Goal: Use online tool/utility: Utilize a website feature to perform a specific function

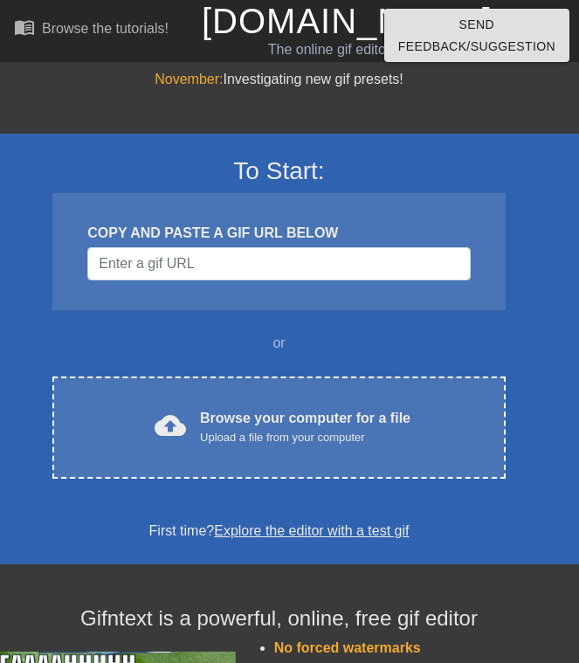
scroll to position [87, 0]
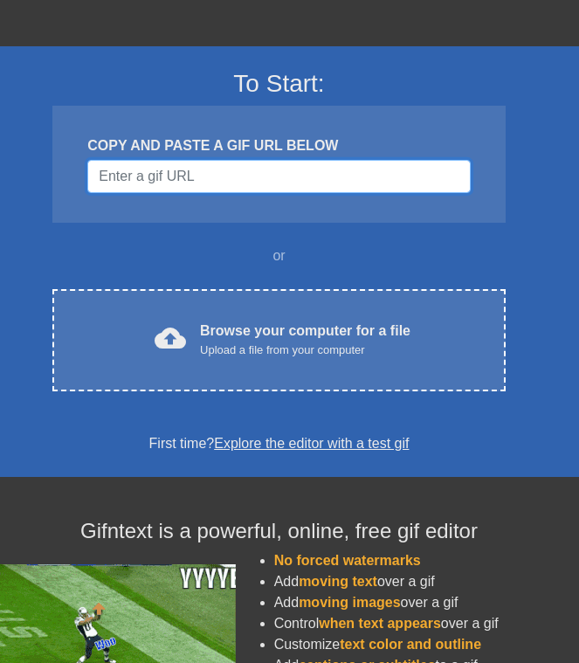
click at [237, 168] on input "Username" at bounding box center [278, 176] width 383 height 33
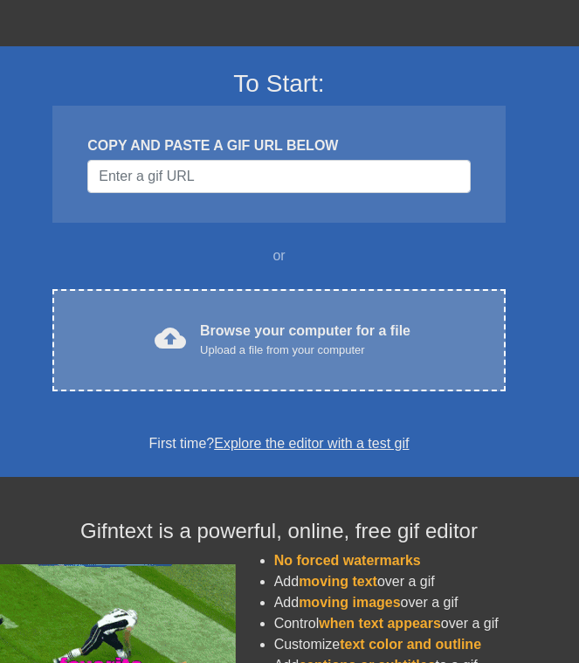
click at [240, 331] on div "Browse your computer for a file Upload a file from your computer" at bounding box center [305, 340] width 210 height 38
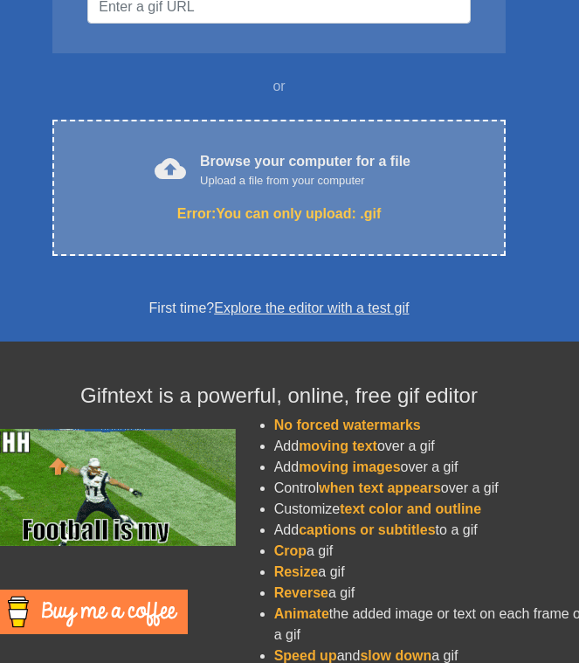
scroll to position [303, 0]
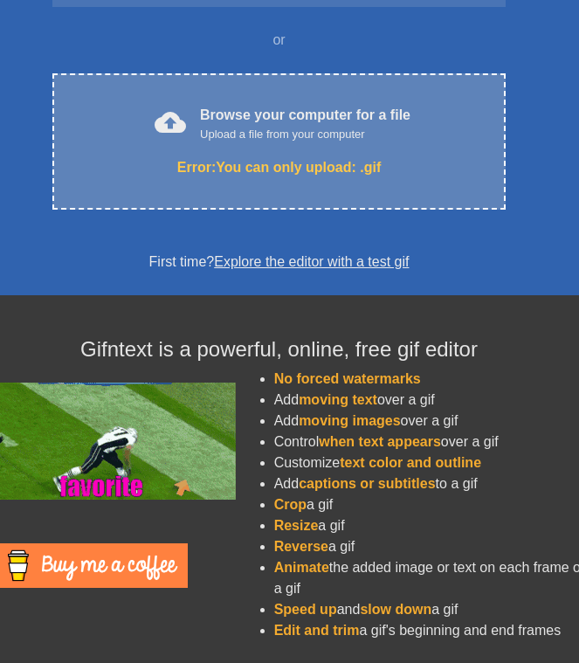
click at [321, 149] on div "cloud_upload Browse your computer for a file Upload a file from your computer E…" at bounding box center [278, 141] width 452 height 136
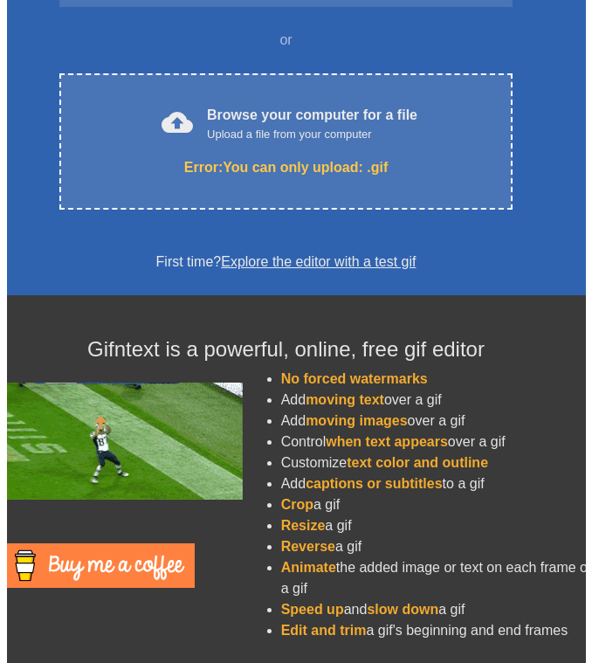
scroll to position [0, 0]
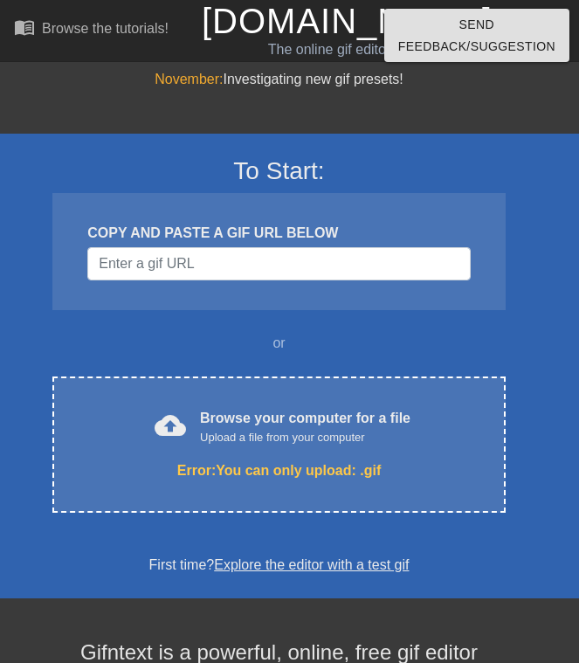
click at [388, 98] on div "To Start: COPY AND PASTE A GIF URL BELOW or cloud_upload Browse your computer f…" at bounding box center [279, 524] width 611 height 868
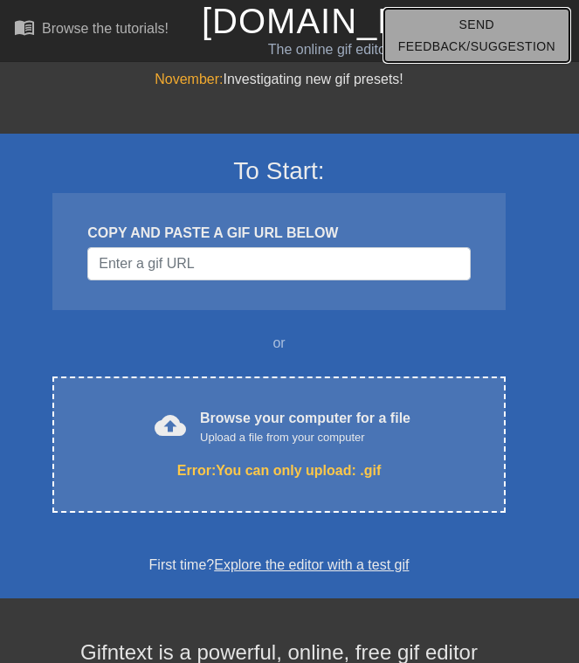
click at [459, 36] on span "Send Feedback/Suggestion" at bounding box center [476, 35] width 157 height 43
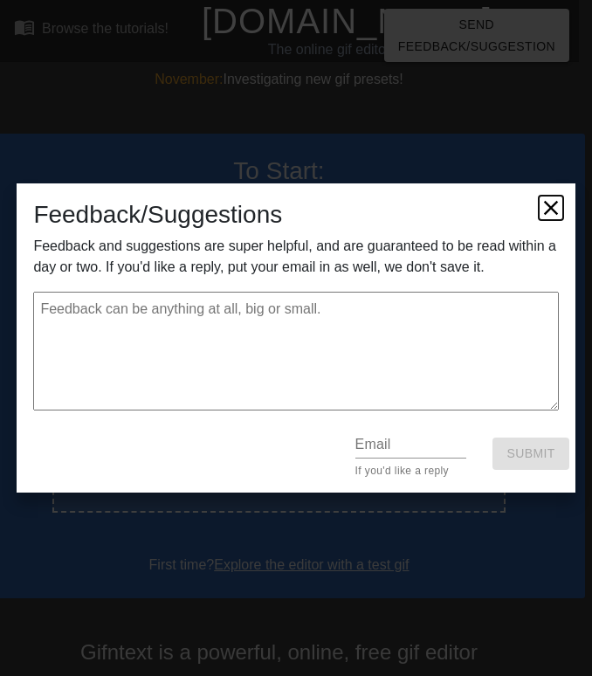
click at [551, 203] on icon at bounding box center [551, 208] width 24 height 24
type textarea "x"
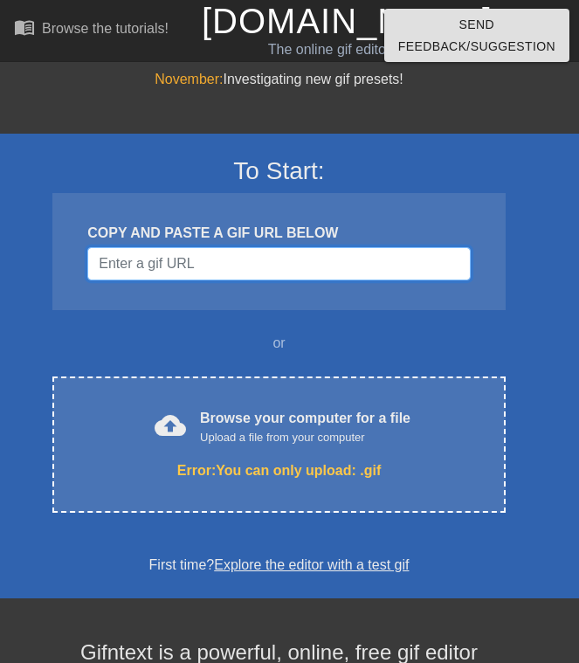
click at [335, 249] on input "Username" at bounding box center [278, 263] width 383 height 33
drag, startPoint x: 335, startPoint y: 249, endPoint x: 307, endPoint y: 270, distance: 35.6
click at [307, 270] on input "Username" at bounding box center [278, 263] width 383 height 33
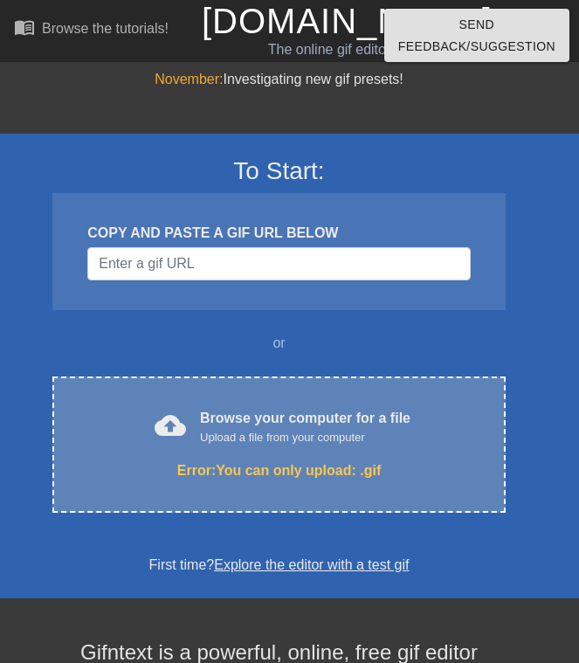
click at [341, 410] on div "Browse your computer for a file Upload a file from your computer" at bounding box center [305, 427] width 210 height 38
click at [311, 416] on div "Browse your computer for a file Upload a file from your computer" at bounding box center [305, 427] width 210 height 38
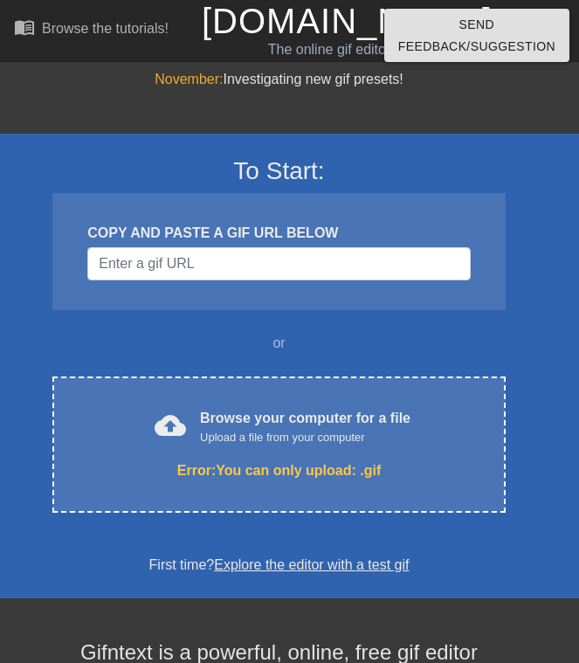
click at [373, 562] on link "Explore the editor with a test gif" at bounding box center [311, 564] width 195 height 15
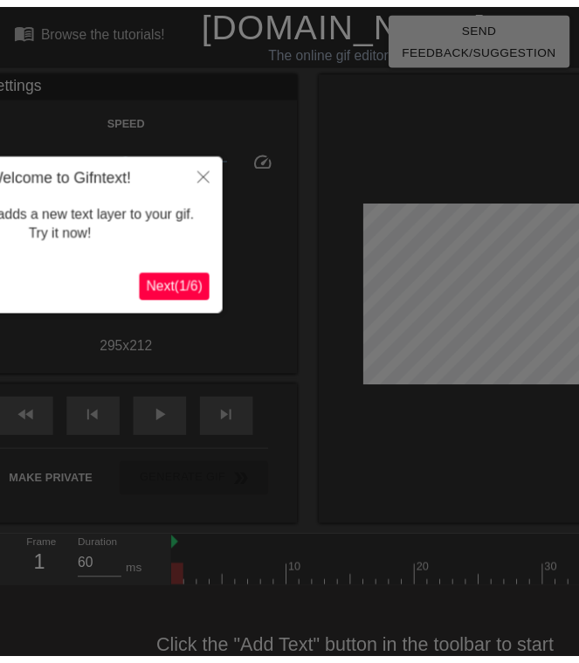
scroll to position [43, 0]
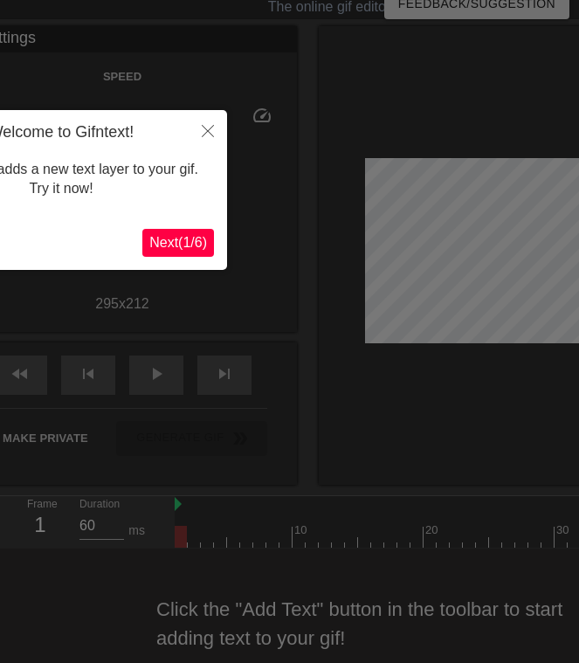
click at [203, 240] on span "Next ( 1 / 6 )" at bounding box center [178, 242] width 58 height 15
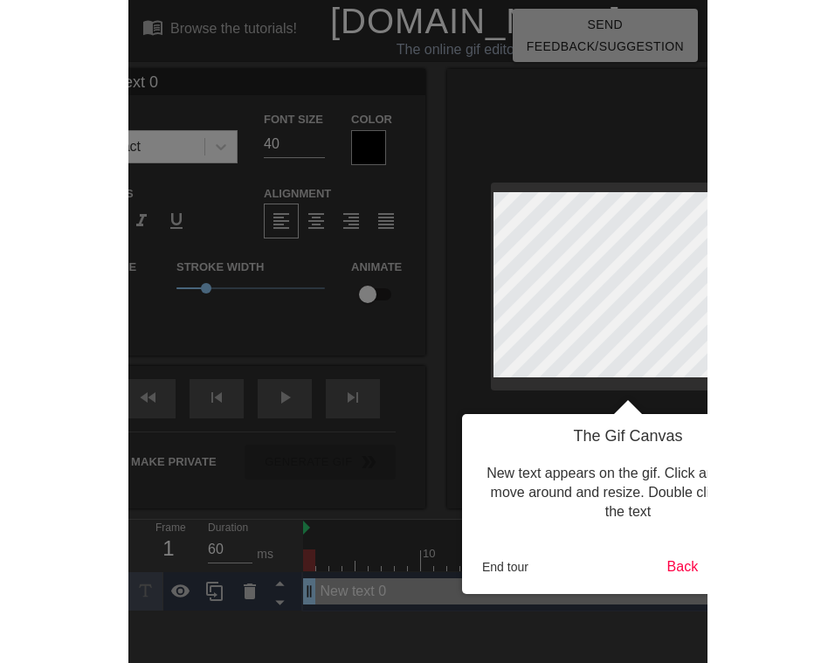
scroll to position [0, 0]
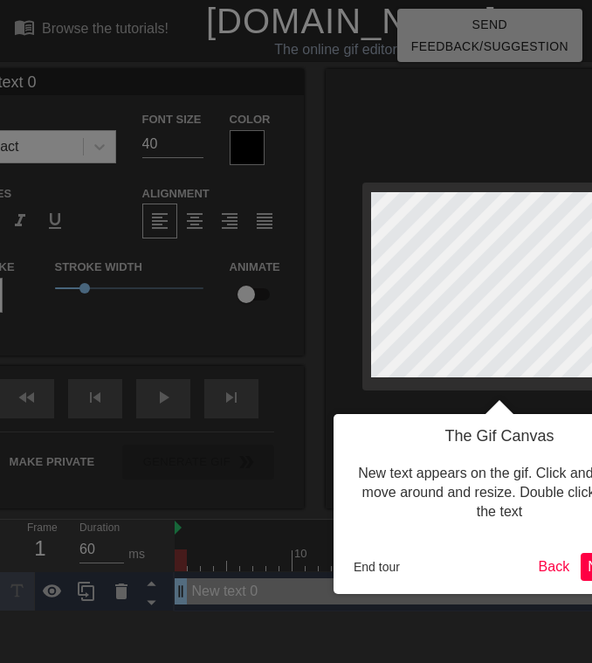
click at [203, 240] on div at bounding box center [296, 331] width 592 height 663
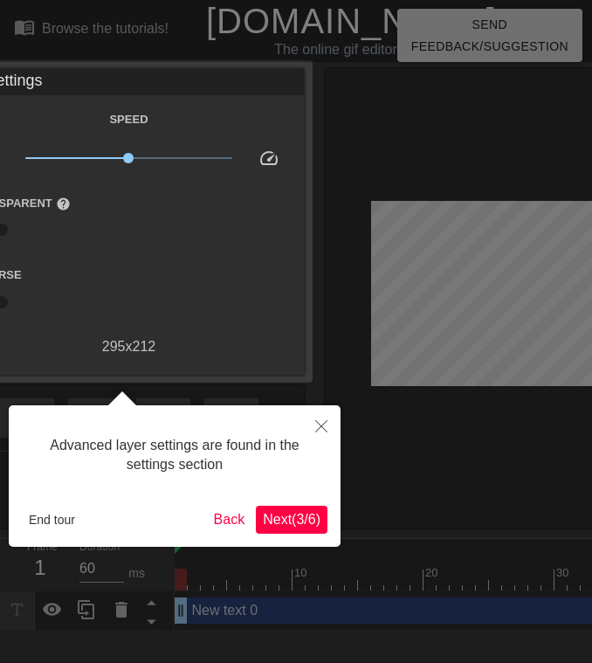
click at [310, 521] on span "Next ( 3 / 6 )" at bounding box center [292, 519] width 58 height 15
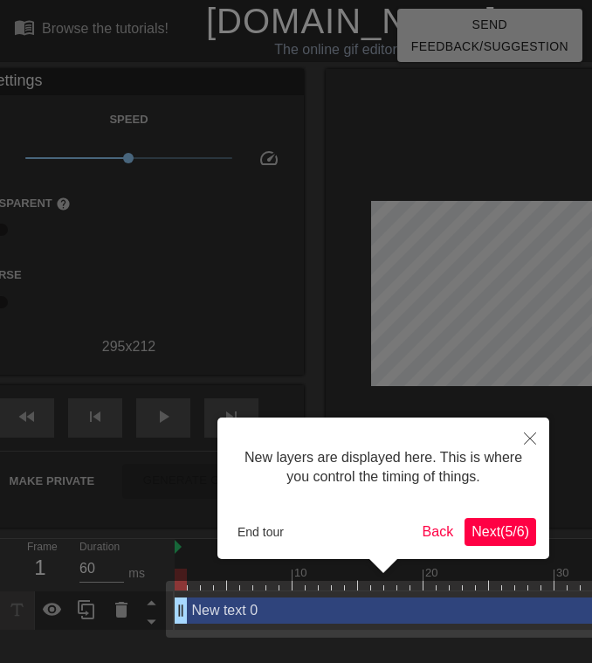
click at [510, 531] on span "Next ( 5 / 6 )" at bounding box center [501, 531] width 58 height 15
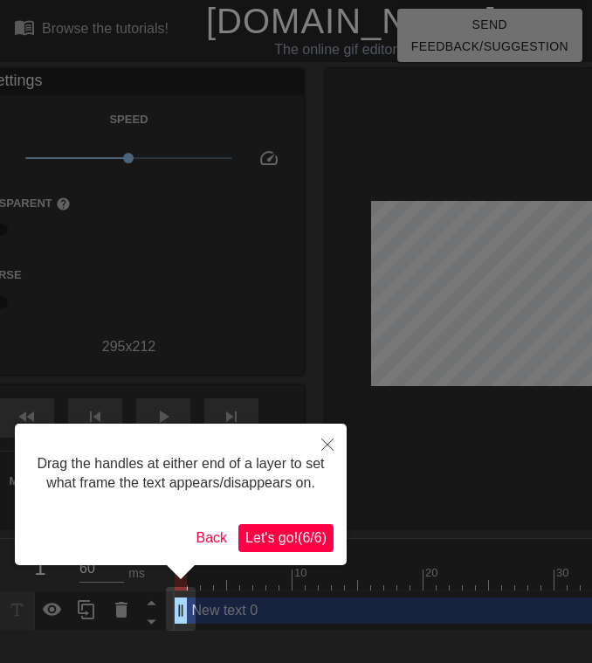
click at [321, 534] on span "Let's go! ( 6 / 6 )" at bounding box center [285, 537] width 81 height 15
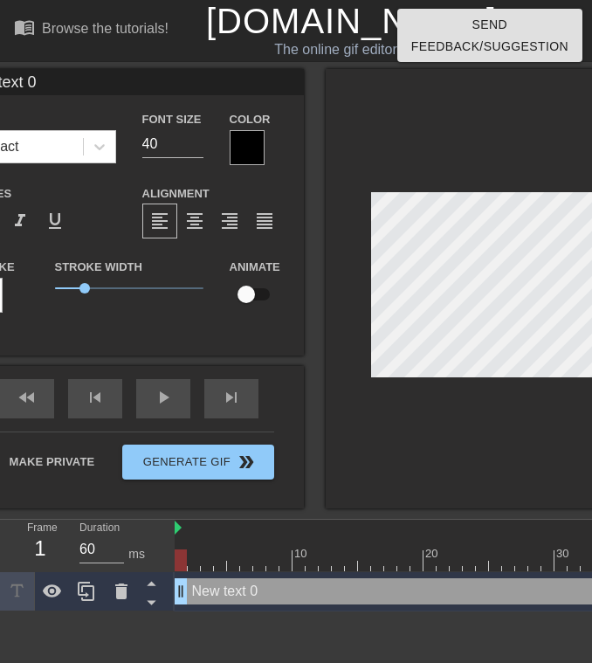
click at [475, 447] on div at bounding box center [500, 288] width 349 height 439
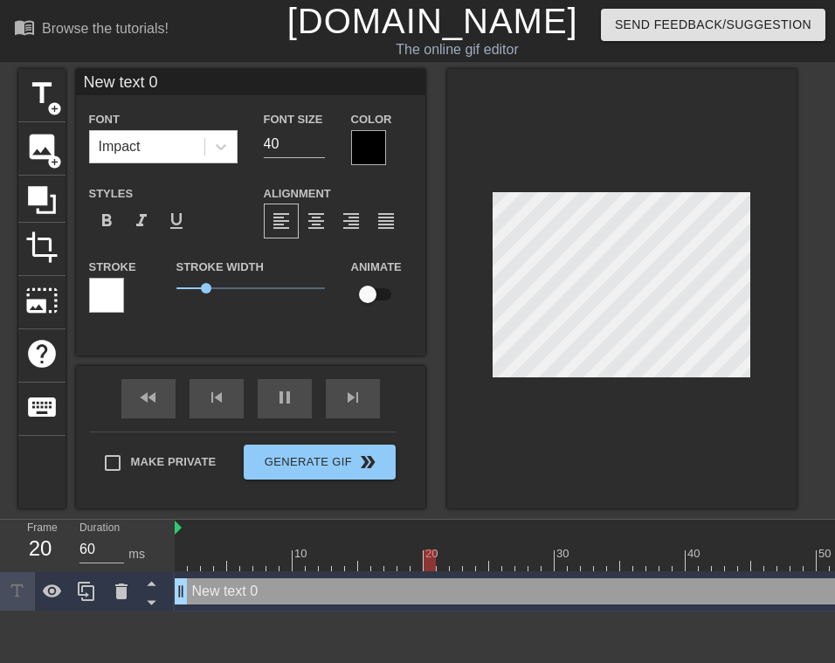
click at [203, 69] on input "New text 0" at bounding box center [250, 82] width 349 height 26
type input "N"
type input "C057"
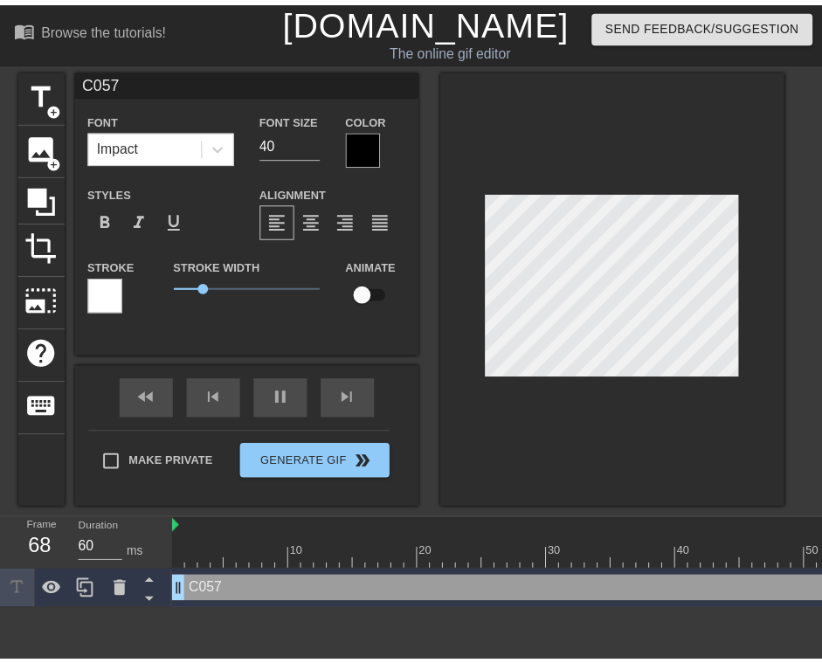
scroll to position [3, 3]
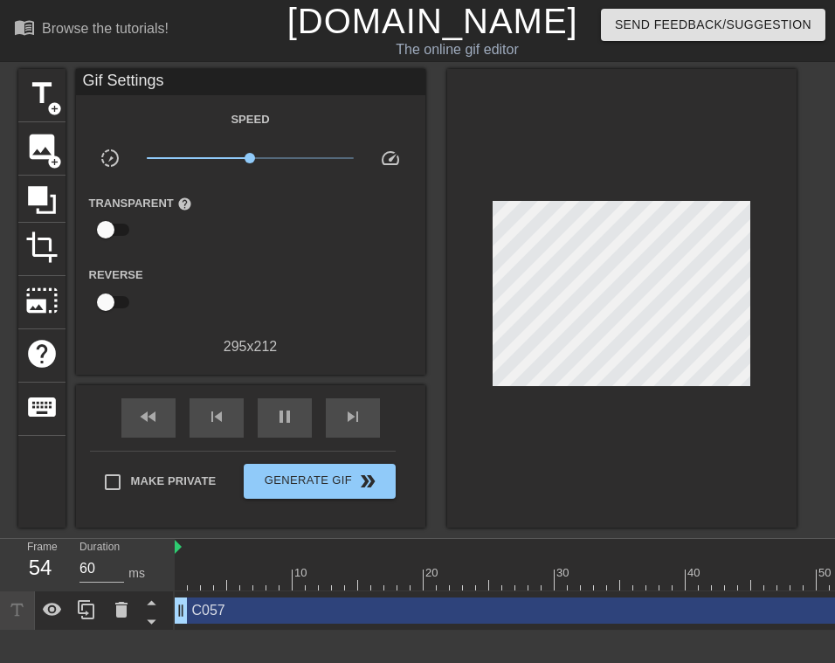
click at [162, 114] on div "Speed" at bounding box center [250, 119] width 349 height 22
click at [139, 89] on div "Gif Settings" at bounding box center [250, 82] width 349 height 26
click at [29, 102] on span "title" at bounding box center [41, 93] width 33 height 33
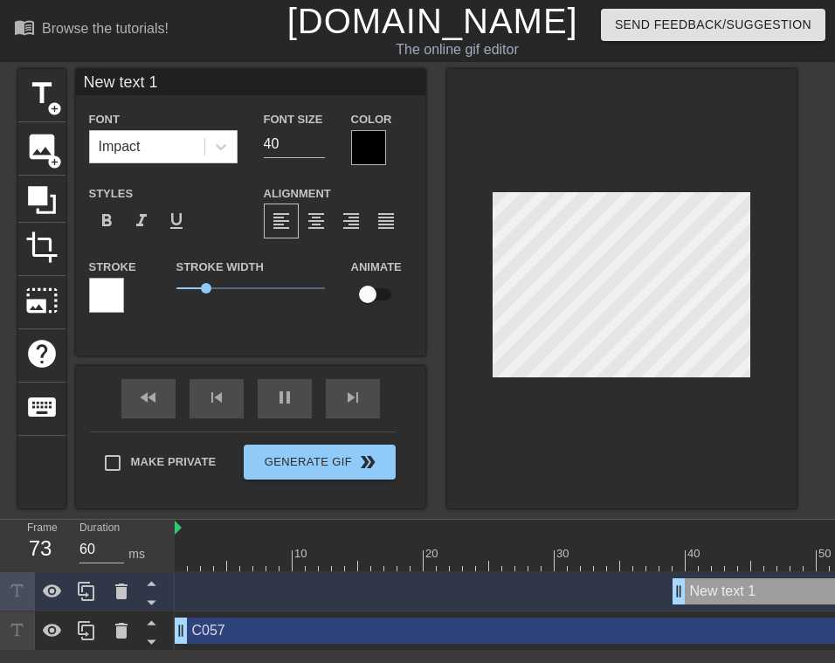
click at [248, 86] on input "New text 1" at bounding box center [250, 82] width 349 height 26
type input "N"
type input "C083"
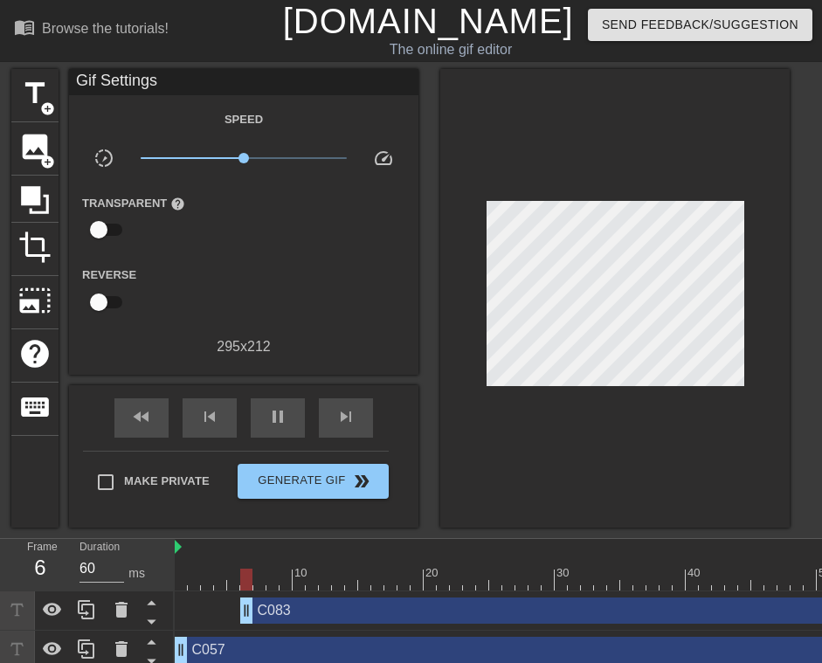
drag, startPoint x: 675, startPoint y: 611, endPoint x: 237, endPoint y: 618, distance: 438.5
click at [237, 618] on div "C083 drag_handle drag_handle" at bounding box center [673, 610] width 996 height 26
drag, startPoint x: 249, startPoint y: 617, endPoint x: 162, endPoint y: 610, distance: 87.7
click at [162, 610] on div "Frame 4 Duration 60 ms 10 20 30 40 50 60 70 C083 drag_handle drag_handle C057 d…" at bounding box center [411, 604] width 822 height 131
click at [293, 497] on div "Make Private Generate Gif double_arrow" at bounding box center [236, 485] width 306 height 69
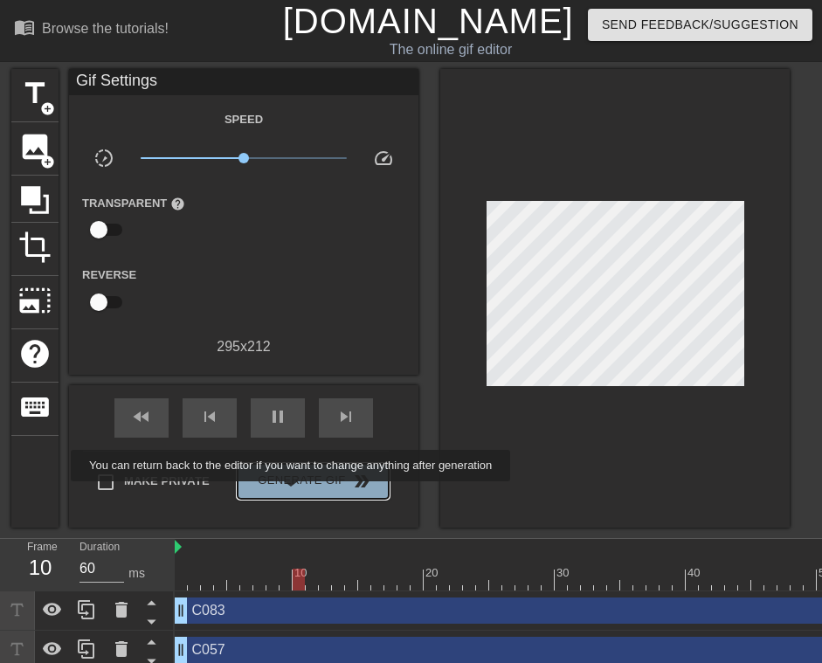
click at [293, 493] on button "Generate Gif double_arrow" at bounding box center [313, 481] width 151 height 35
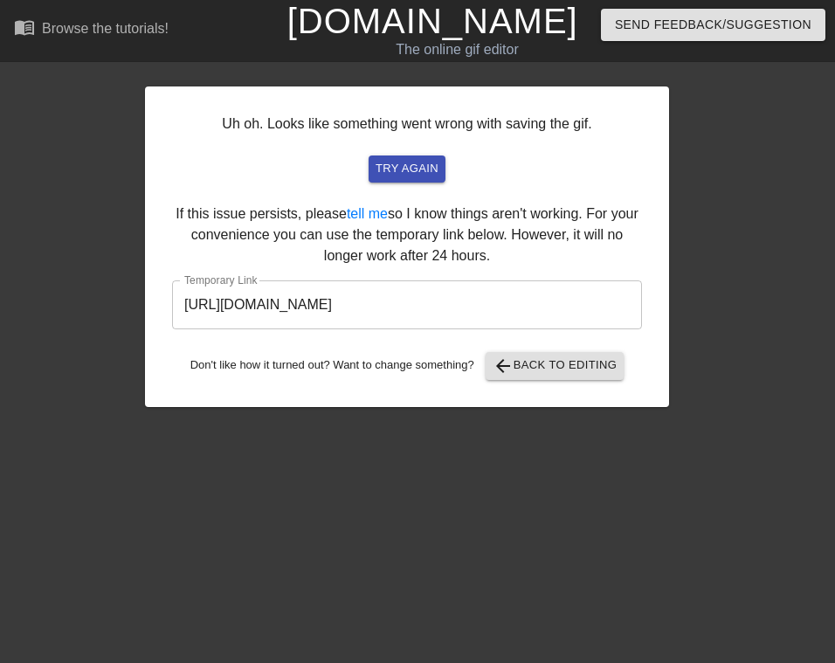
click at [578, 415] on html "menu_book Browse the tutorials! [DOMAIN_NAME] The online gif editor Send Feedba…" at bounding box center [417, 207] width 835 height 415
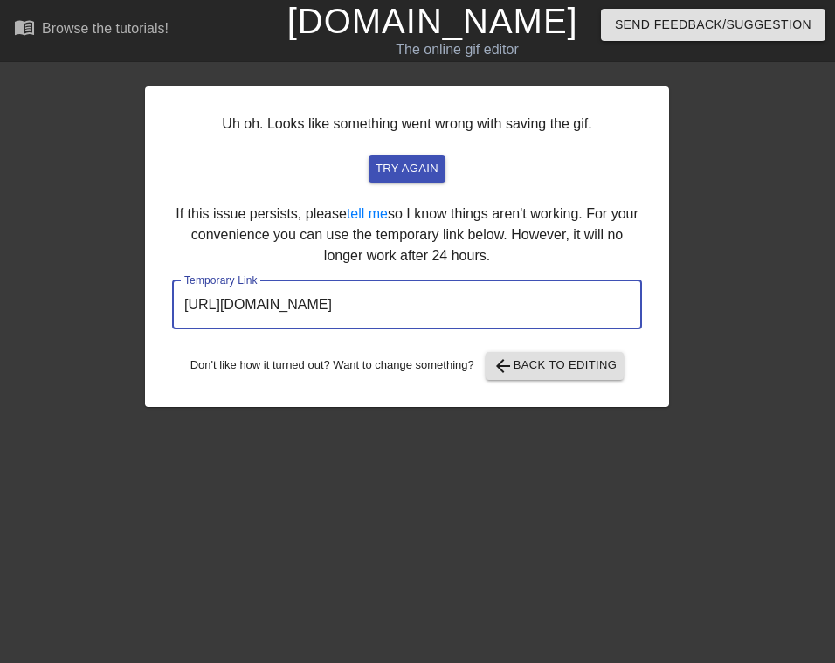
drag, startPoint x: 552, startPoint y: 304, endPoint x: 160, endPoint y: 303, distance: 392.1
click at [160, 303] on div "Uh oh. Looks like something went wrong with saving the gif. try again If this i…" at bounding box center [407, 246] width 524 height 321
click at [426, 155] on div "Uh oh. Looks like something went wrong with saving the gif. try again If this i…" at bounding box center [407, 246] width 524 height 321
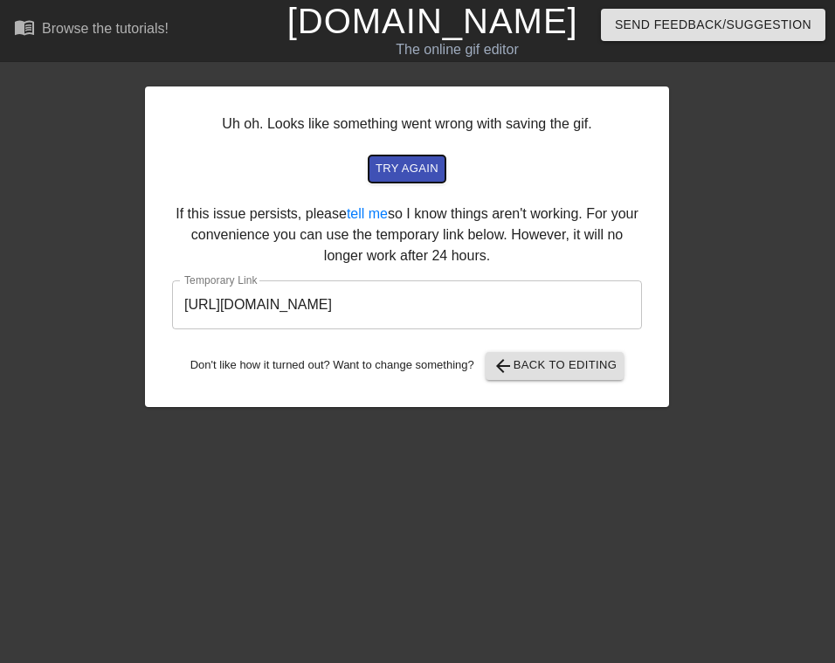
click at [426, 161] on span "try again" at bounding box center [407, 169] width 63 height 20
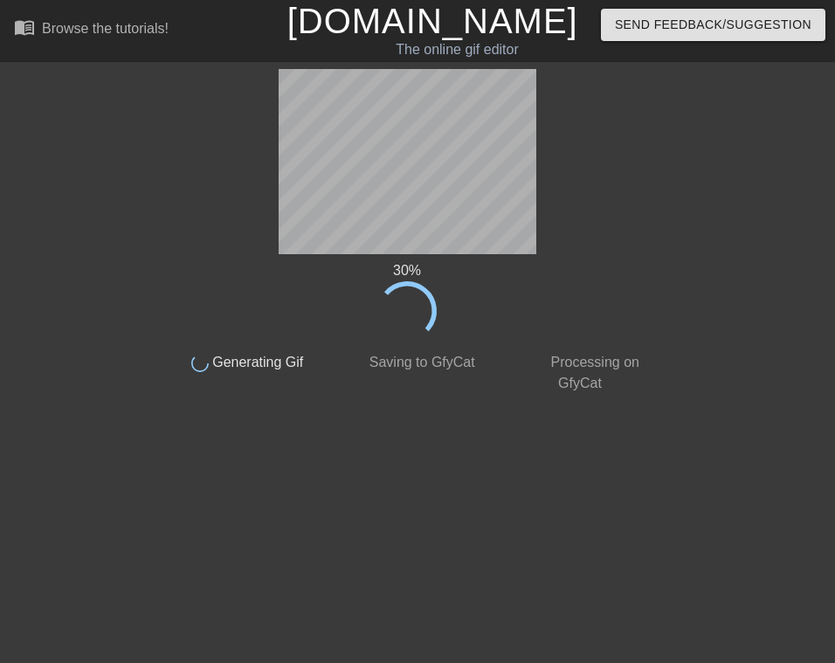
click at [578, 214] on div "30 % done Generating Gif done Saving to GfyCat done Processing on GfyCat" at bounding box center [407, 231] width 493 height 325
drag, startPoint x: 548, startPoint y: 206, endPoint x: 544, endPoint y: 161, distance: 45.6
click at [544, 161] on div "36 % done Generating Gif done Saving to GfyCat done Processing on GfyCat" at bounding box center [407, 231] width 493 height 325
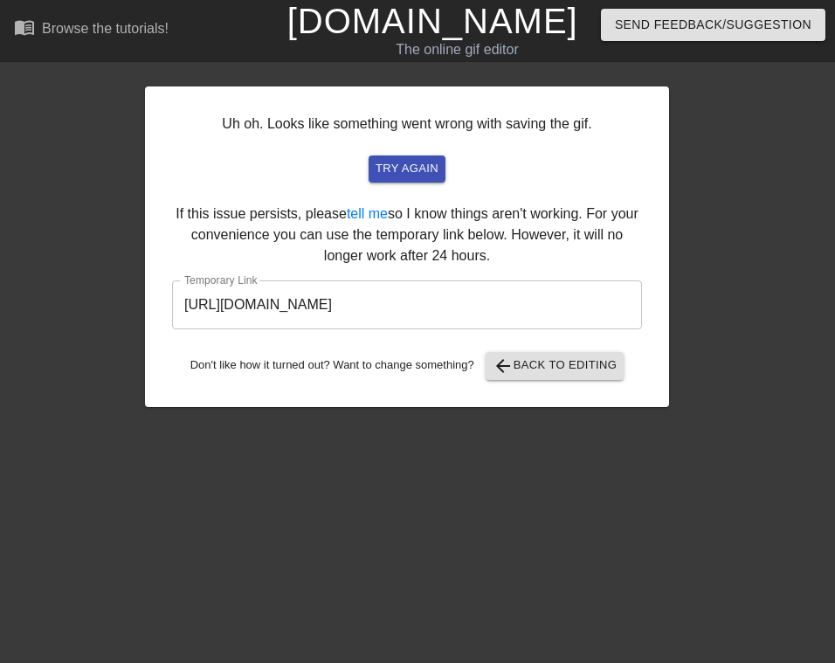
click at [527, 385] on div "Uh oh. Looks like something went wrong with saving the gif. try again If this i…" at bounding box center [407, 246] width 524 height 321
click at [527, 369] on span "arrow_back Back to Editing" at bounding box center [555, 365] width 125 height 21
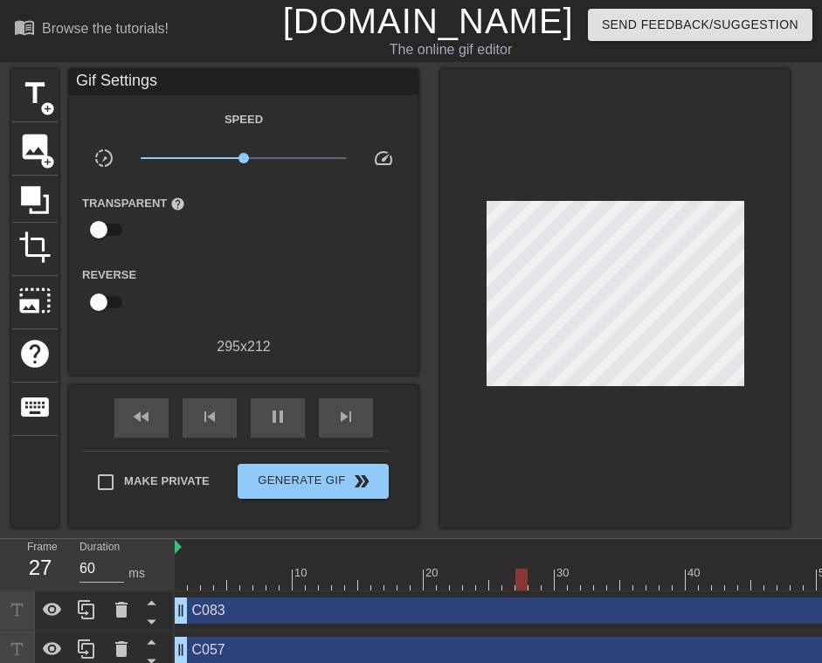
scroll to position [19, 0]
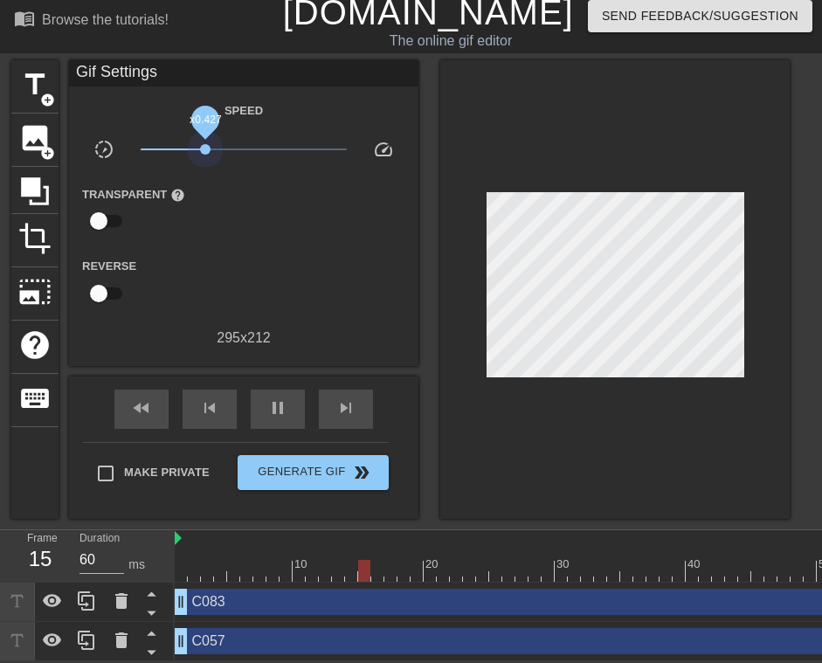
drag, startPoint x: 240, startPoint y: 134, endPoint x: 242, endPoint y: 169, distance: 34.1
click at [206, 144] on span "x0.427" at bounding box center [205, 149] width 10 height 10
click at [578, 445] on div at bounding box center [614, 289] width 349 height 458
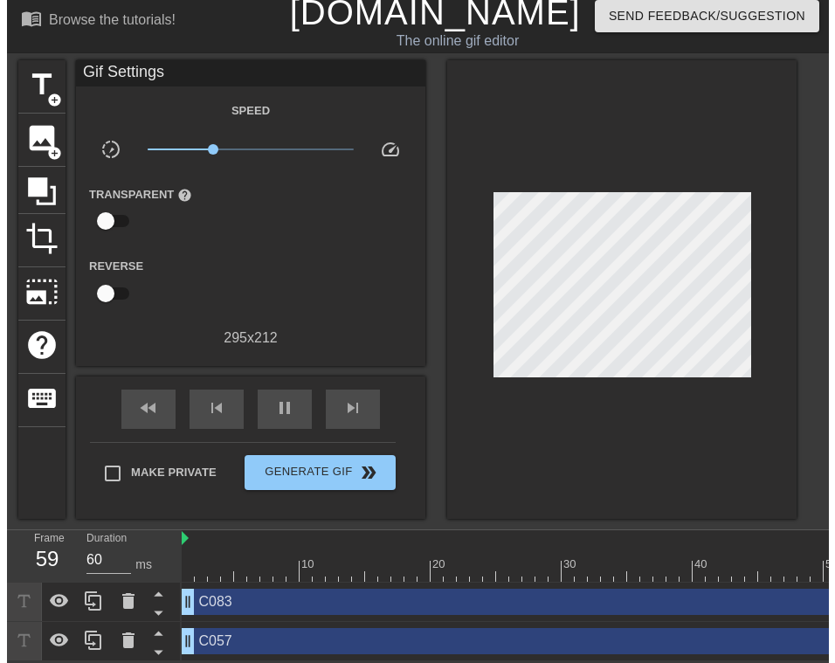
scroll to position [0, 0]
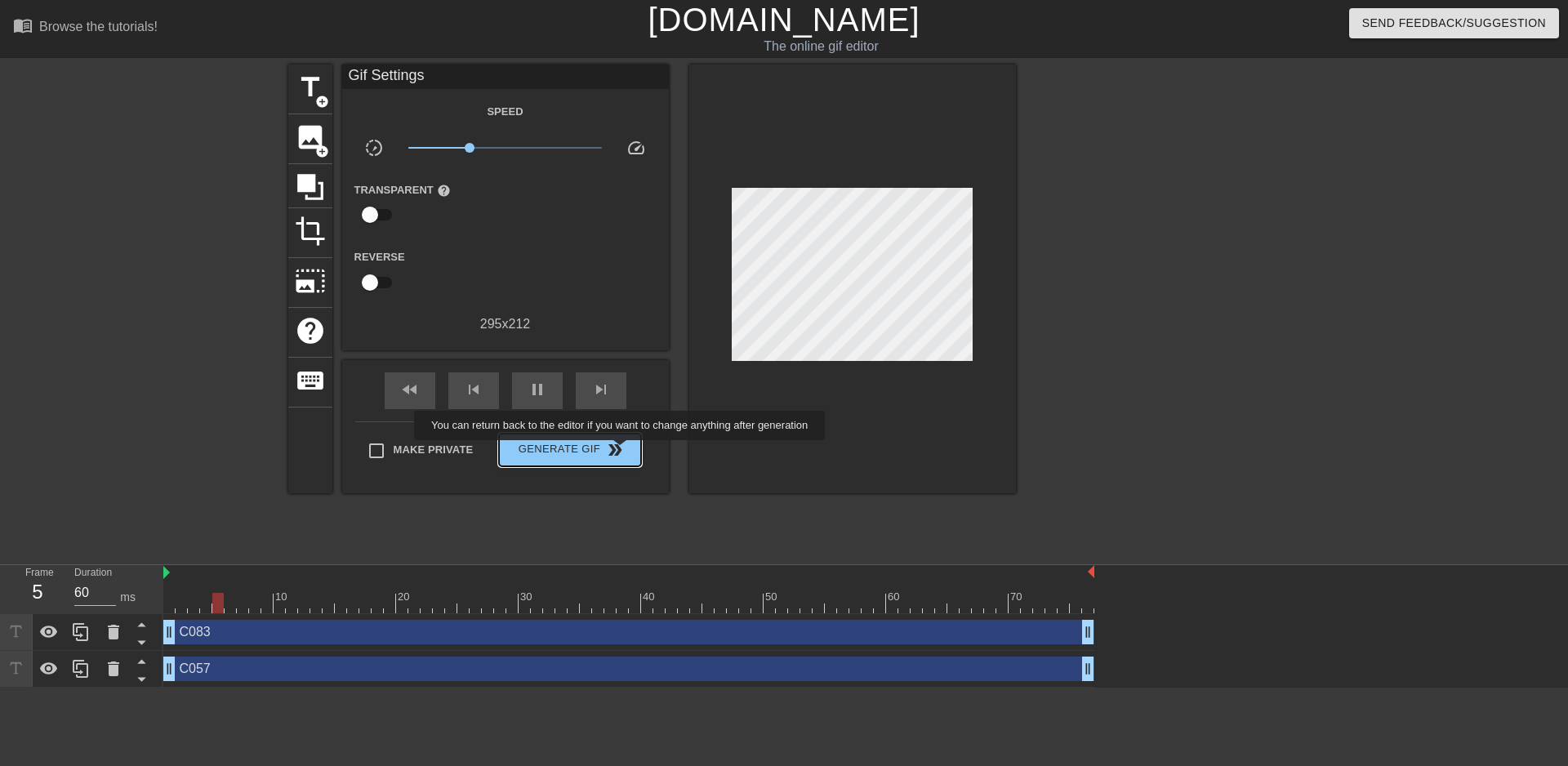
click at [540, 452] on span "double_arrow" at bounding box center [614, 450] width 20 height 20
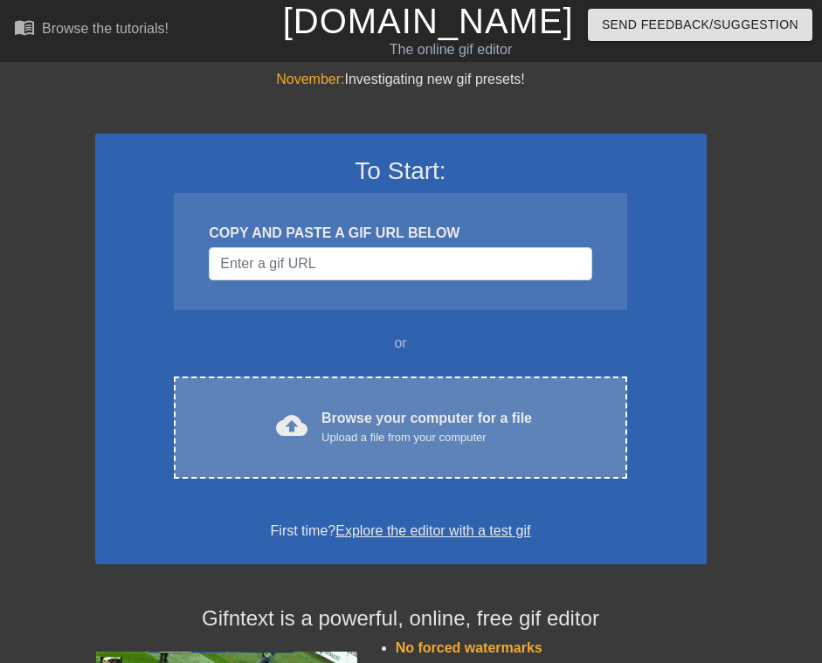
click at [403, 400] on div "cloud_upload Browse your computer for a file Upload a file from your computer C…" at bounding box center [400, 427] width 452 height 102
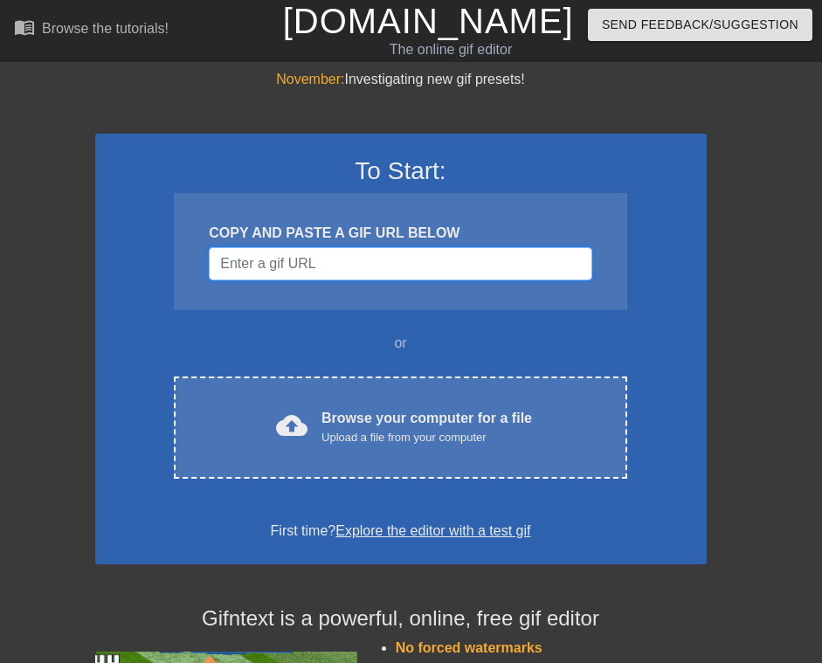
click at [387, 261] on input "Username" at bounding box center [400, 263] width 383 height 33
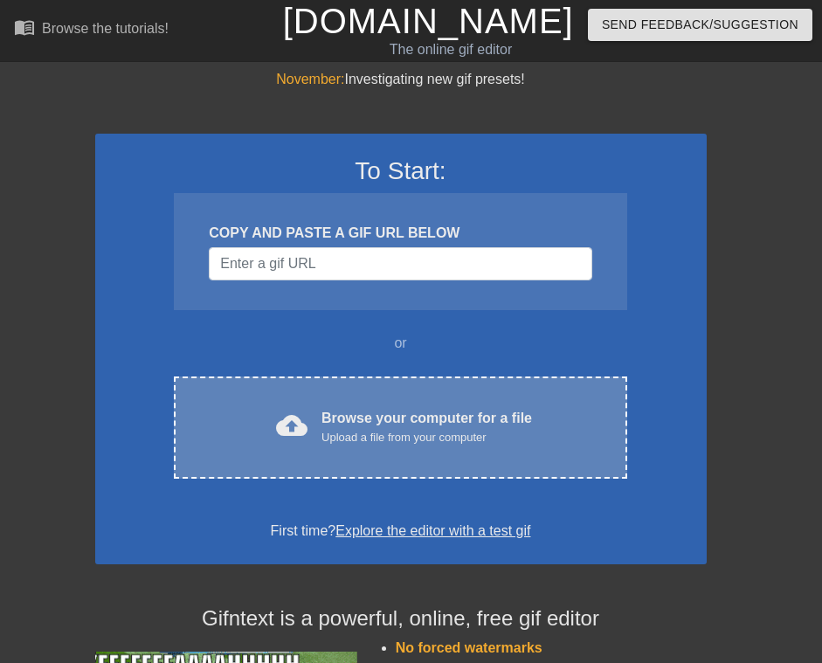
drag, startPoint x: 387, startPoint y: 270, endPoint x: 259, endPoint y: 420, distance: 197.0
click at [259, 420] on div "cloud_upload Browse your computer for a file Upload a file from your computer" at bounding box center [399, 427] width 379 height 39
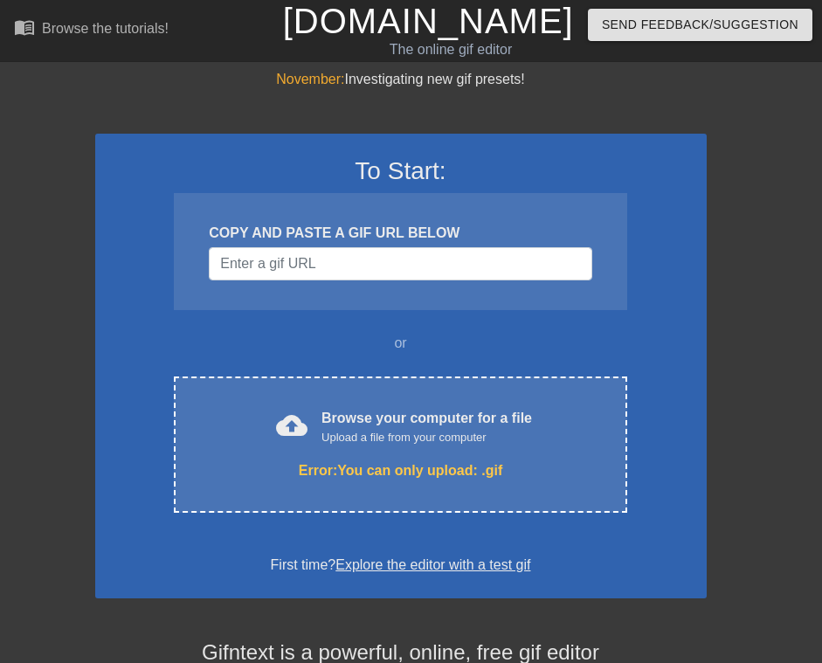
click at [463, 564] on link "Explore the editor with a test gif" at bounding box center [432, 564] width 195 height 15
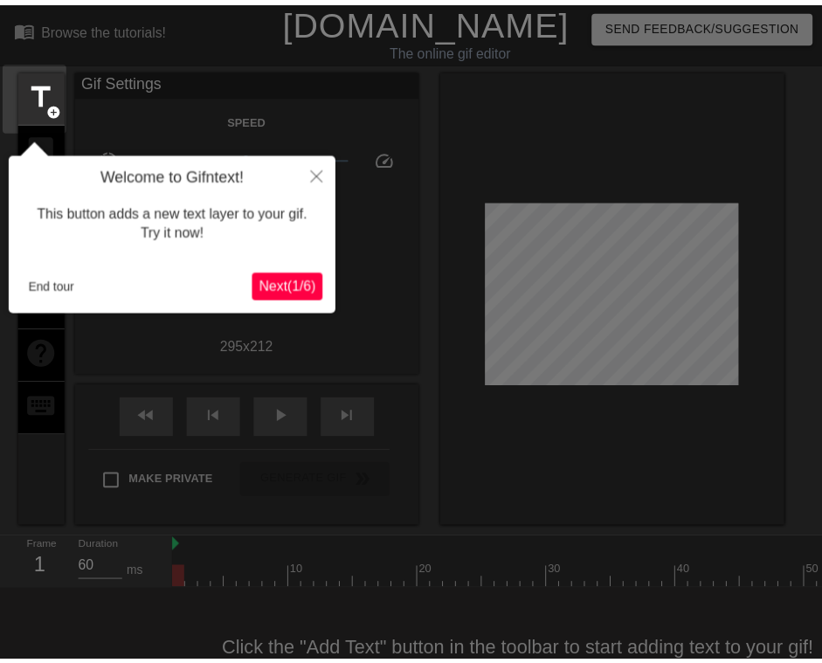
scroll to position [43, 0]
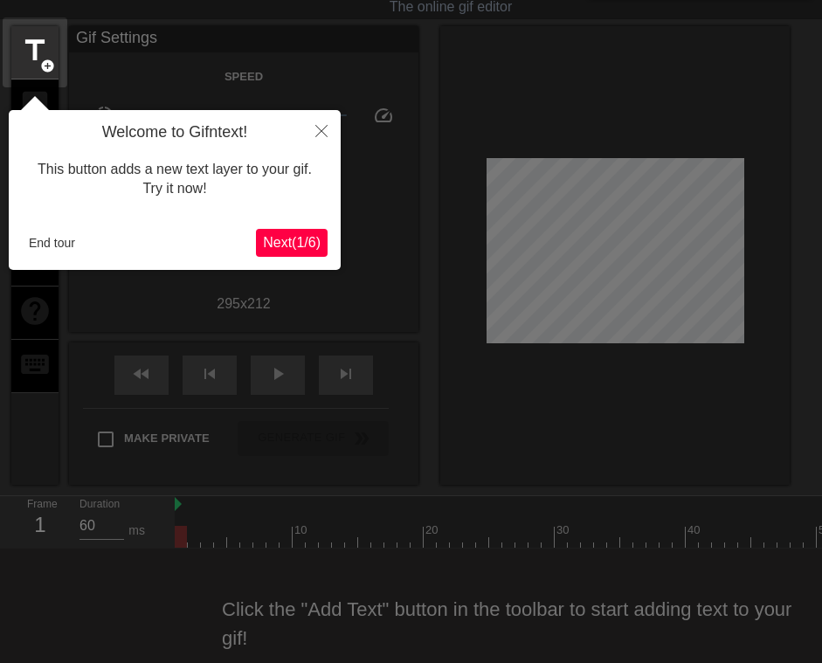
click at [279, 250] on span "Next ( 1 / 6 )" at bounding box center [292, 242] width 58 height 15
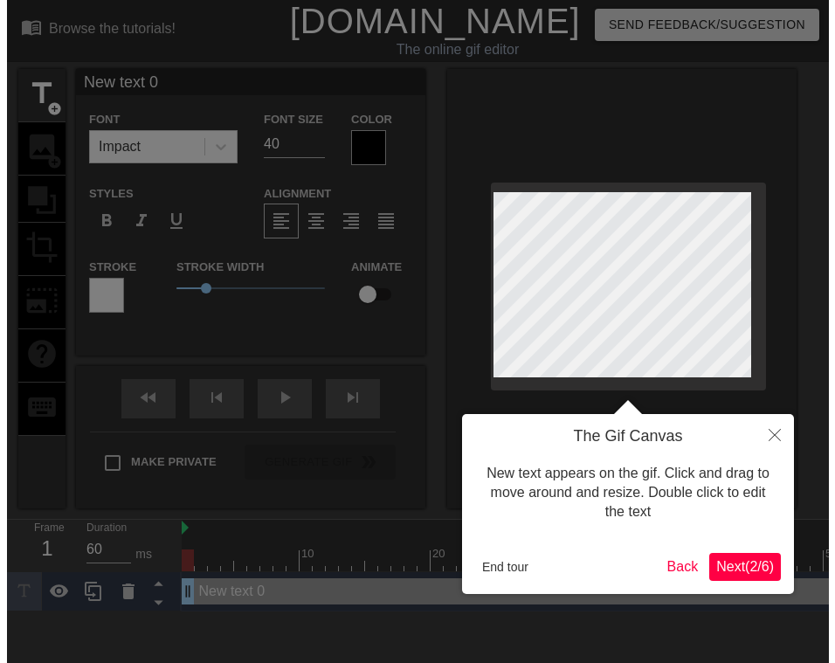
scroll to position [0, 0]
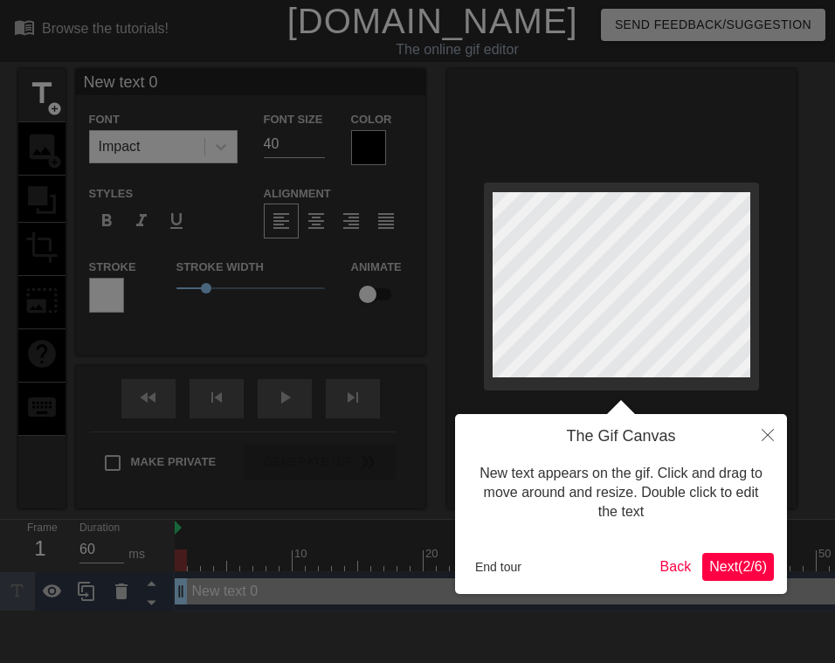
click at [715, 542] on div "The Gif Canvas New text appears on the gif. Click and drag to move around and r…" at bounding box center [621, 504] width 332 height 180
click at [733, 569] on span "Next ( 2 / 6 )" at bounding box center [738, 566] width 58 height 15
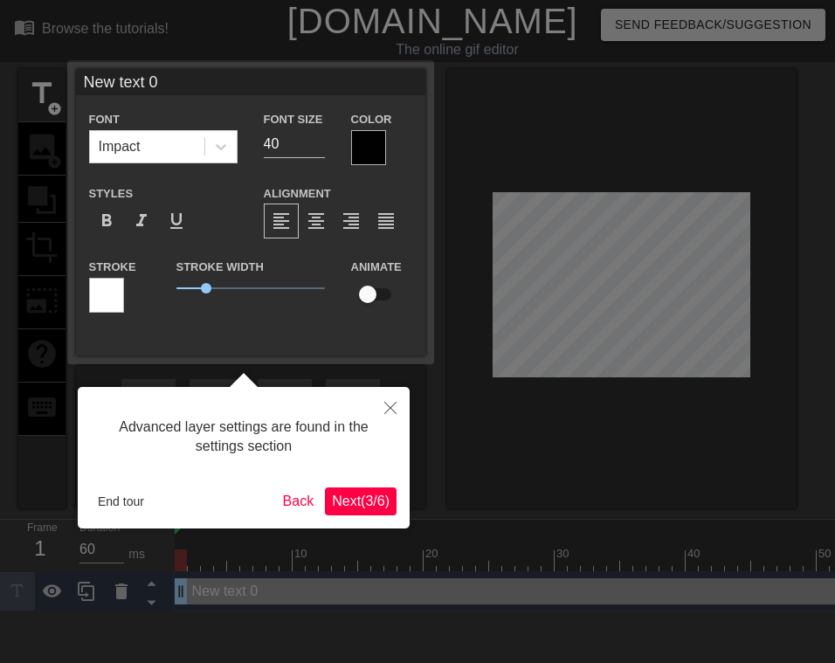
click at [351, 504] on span "Next ( 3 / 6 )" at bounding box center [361, 500] width 58 height 15
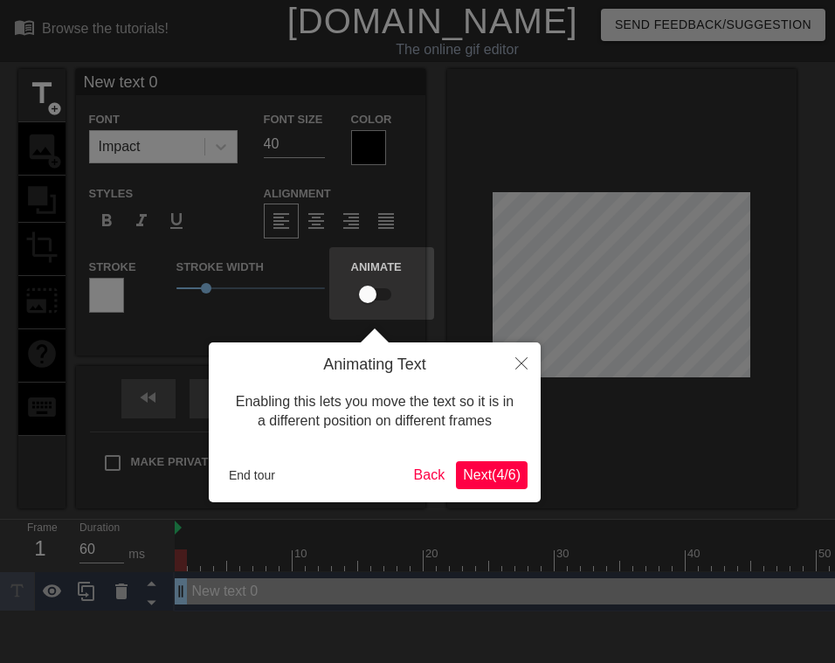
click at [505, 467] on span "Next ( 4 / 6 )" at bounding box center [492, 474] width 58 height 15
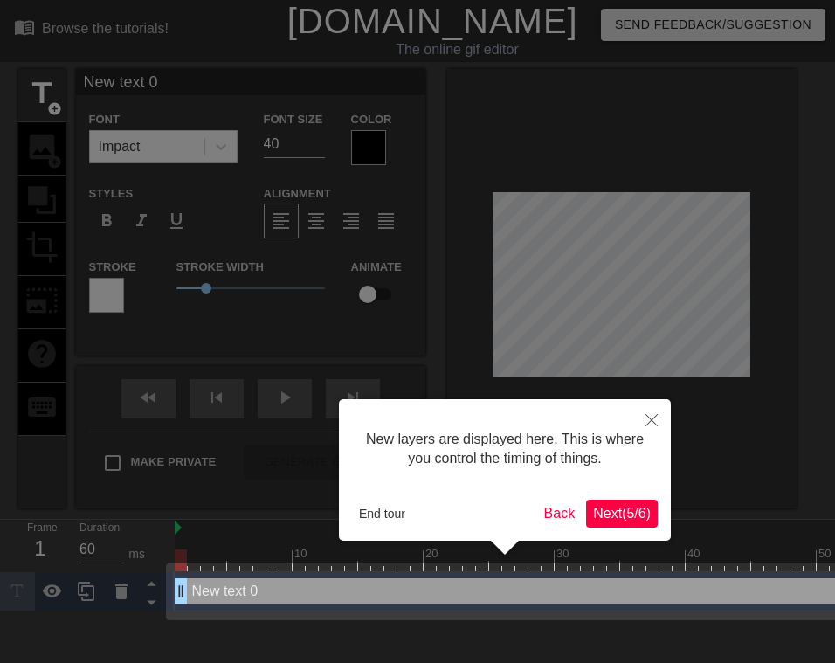
click at [609, 500] on button "Next ( 5 / 6 )" at bounding box center [622, 514] width 72 height 28
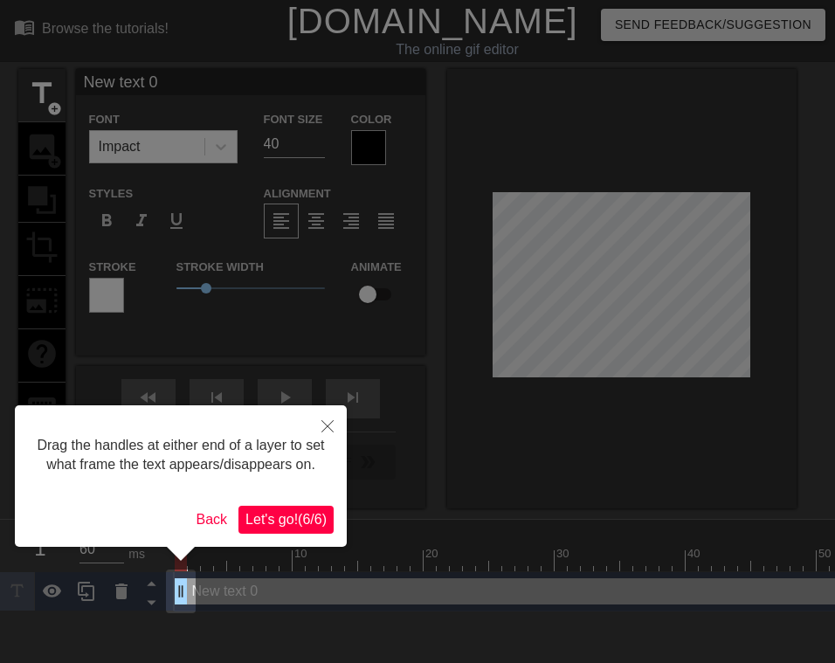
click at [272, 522] on span "Let's go! ( 6 / 6 )" at bounding box center [285, 519] width 81 height 15
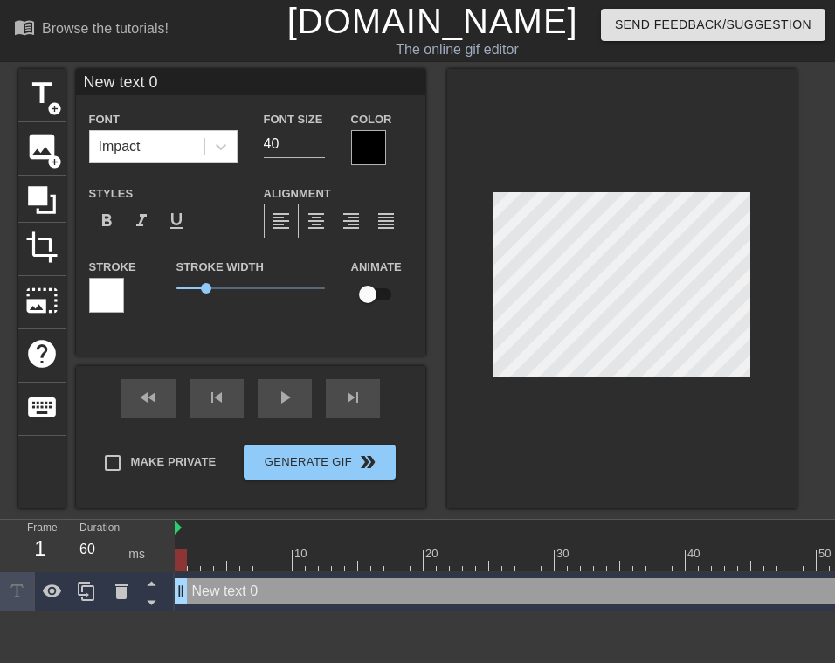
click at [591, 383] on div at bounding box center [621, 288] width 349 height 439
